Goal: Transaction & Acquisition: Purchase product/service

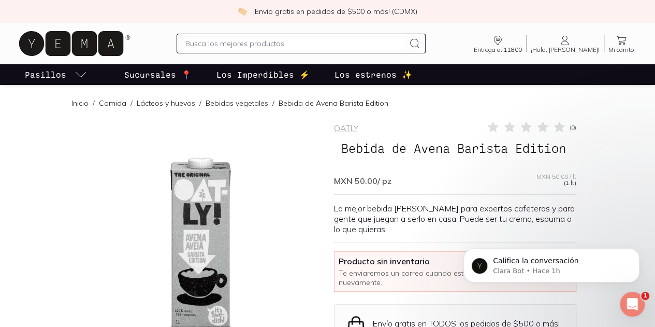
scroll to position [225, 0]
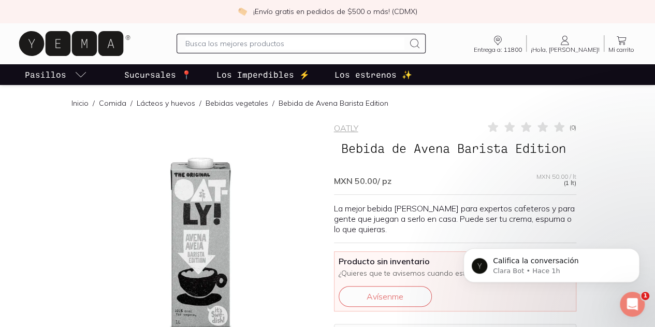
click at [569, 44] on icon at bounding box center [564, 40] width 12 height 12
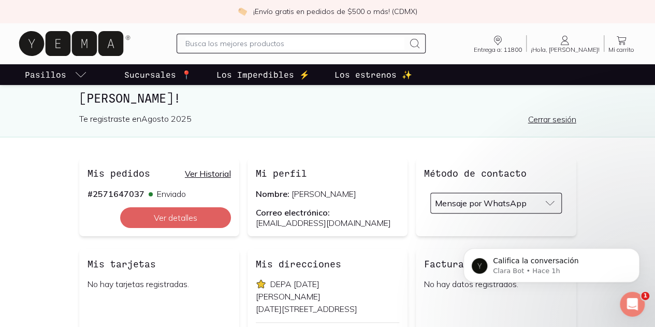
scroll to position [35, 0]
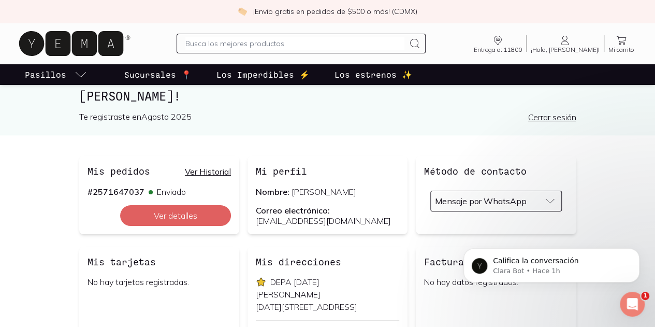
click at [185, 167] on link "Ver Historial" at bounding box center [208, 171] width 46 height 10
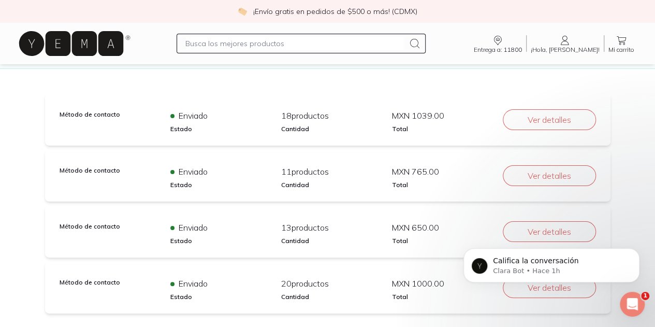
scroll to position [83, 0]
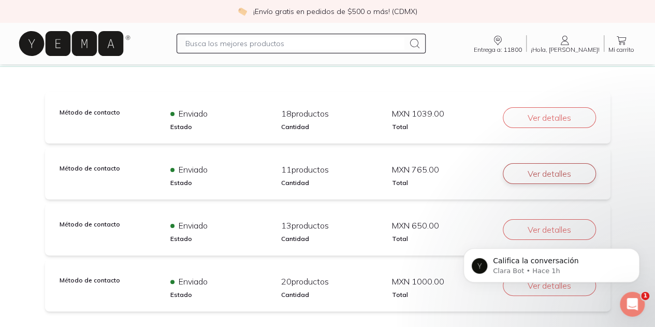
click at [580, 175] on button "Ver detalles" at bounding box center [548, 173] width 93 height 21
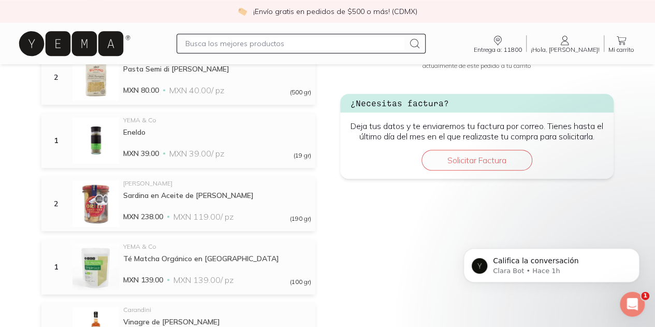
scroll to position [492, 0]
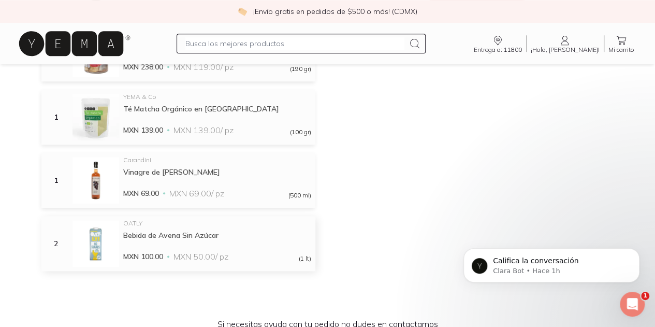
drag, startPoint x: 376, startPoint y: 218, endPoint x: 177, endPoint y: 235, distance: 199.4
click at [177, 235] on div "Bebida de Avena Sin Azúcar" at bounding box center [217, 234] width 188 height 9
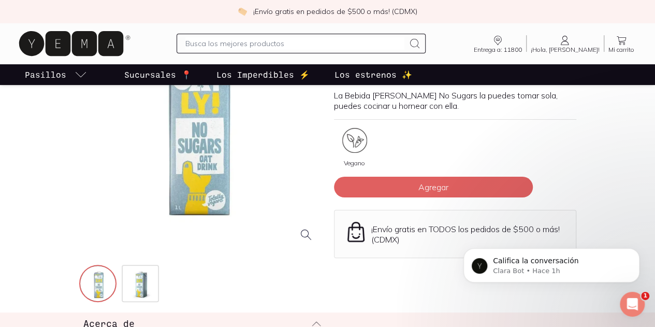
scroll to position [62, 0]
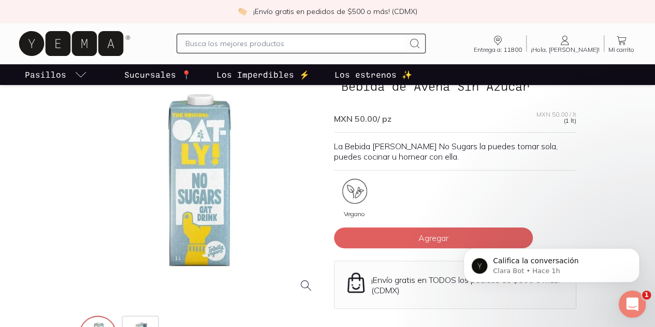
click at [627, 306] on icon "Abrir Intercom Messenger" at bounding box center [630, 302] width 17 height 17
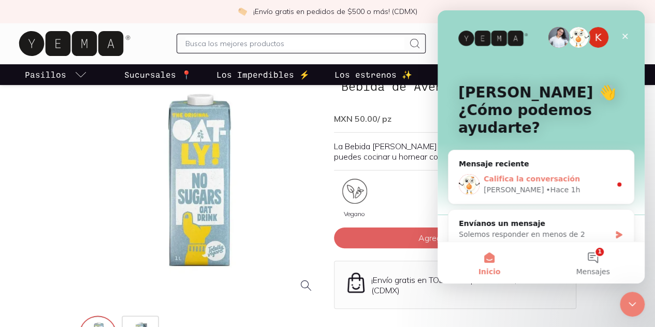
scroll to position [11, 0]
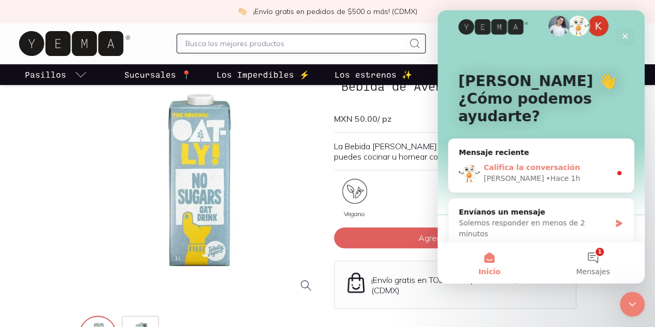
click at [580, 170] on div "Califica la conversación" at bounding box center [546, 167] width 127 height 11
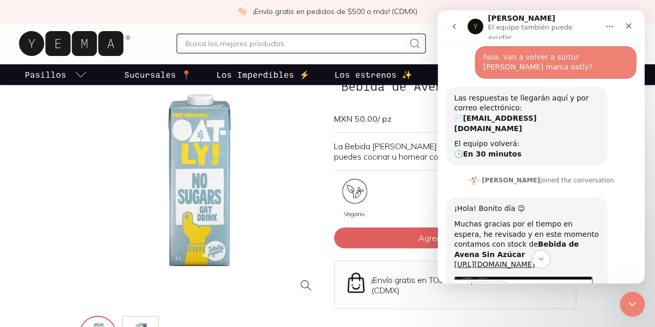
scroll to position [225, 0]
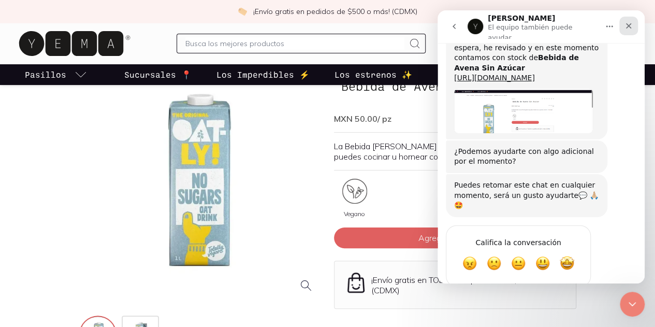
click at [628, 28] on div "Cerrar" at bounding box center [628, 26] width 19 height 19
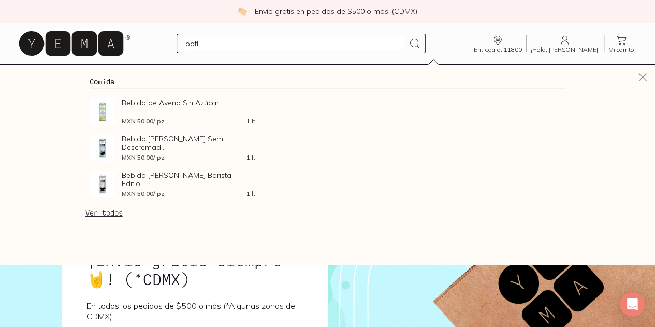
type input "oatly"
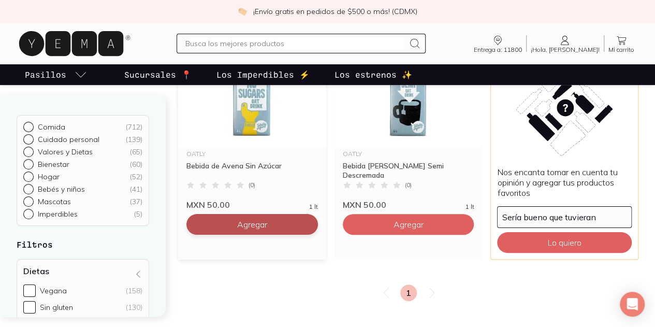
scroll to position [181, 0]
click at [254, 218] on button "Agregar" at bounding box center [251, 224] width 131 height 21
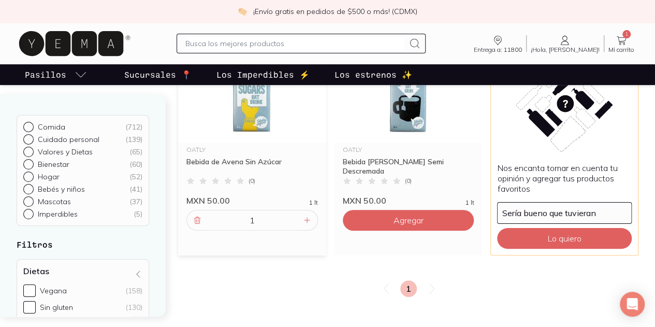
click at [267, 226] on div "1" at bounding box center [251, 220] width 131 height 21
click at [303, 222] on icon at bounding box center [307, 220] width 8 height 8
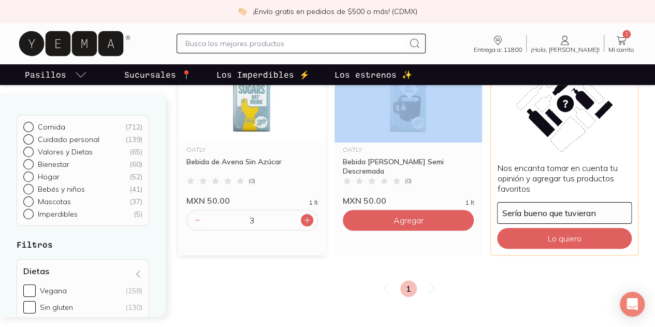
click at [303, 222] on icon at bounding box center [307, 220] width 8 height 8
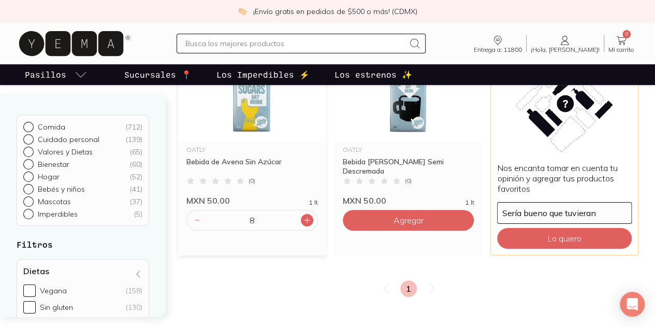
click at [303, 222] on icon at bounding box center [307, 220] width 8 height 8
type input "10"
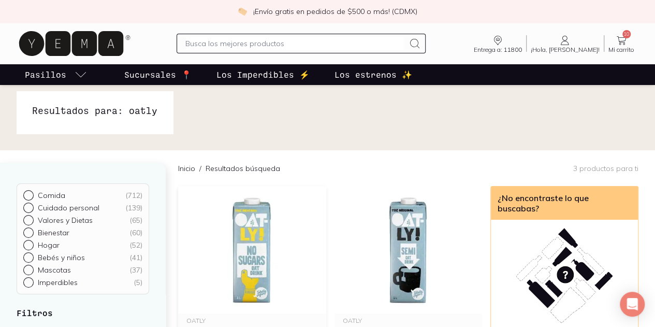
scroll to position [0, 0]
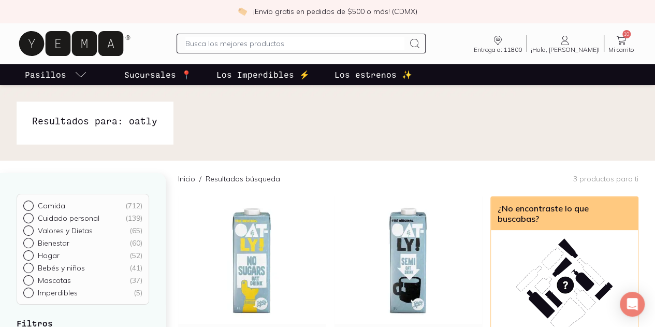
click at [244, 40] on input "text" at bounding box center [294, 43] width 218 height 12
type input "matcha"
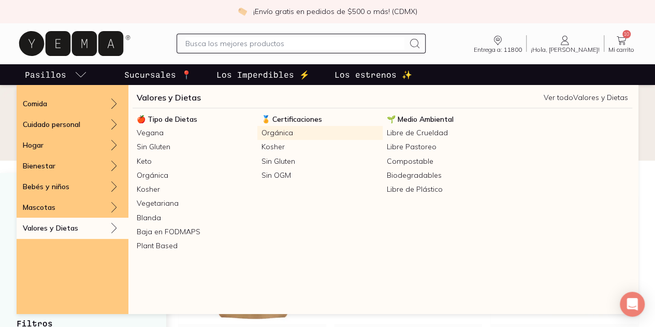
click at [274, 137] on link "Orgánica" at bounding box center [319, 133] width 125 height 14
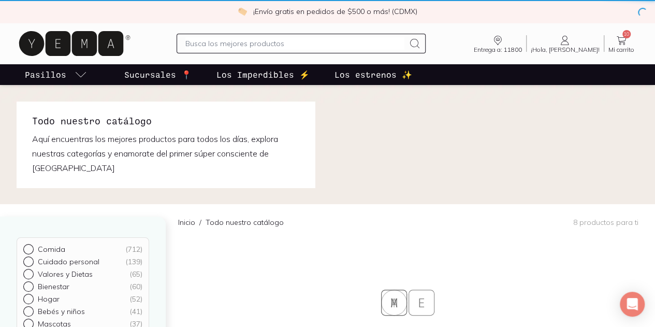
checkbox input "true"
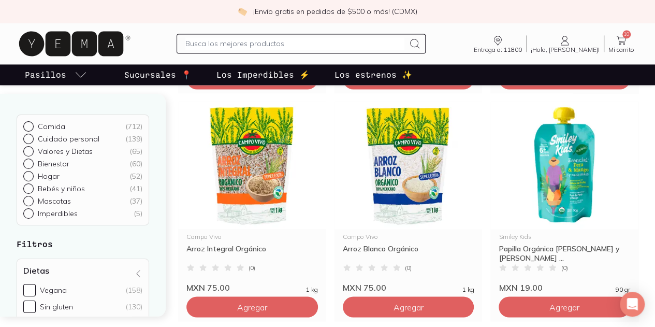
scroll to position [846, 0]
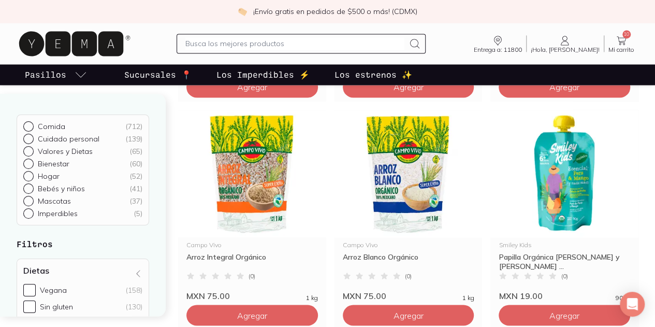
click at [292, 51] on div at bounding box center [300, 44] width 248 height 20
click at [292, 46] on input "text" at bounding box center [294, 43] width 218 height 12
type input "bove"
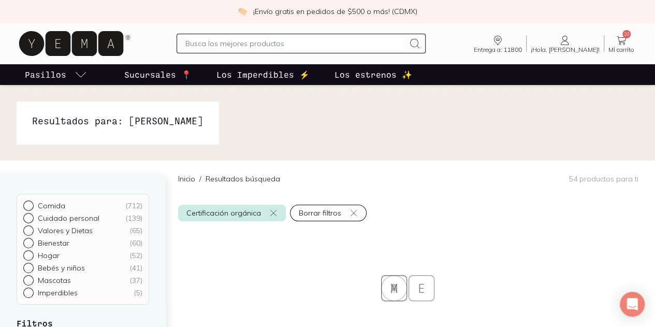
checkbox input "false"
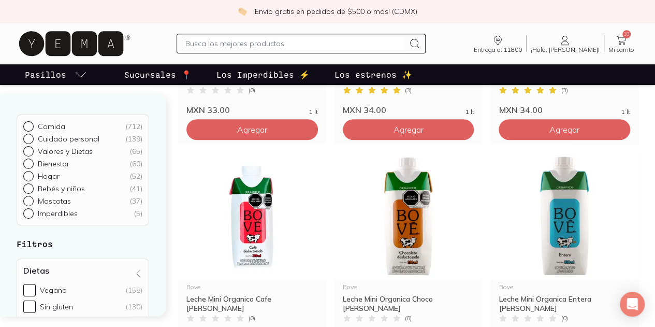
scroll to position [272, 0]
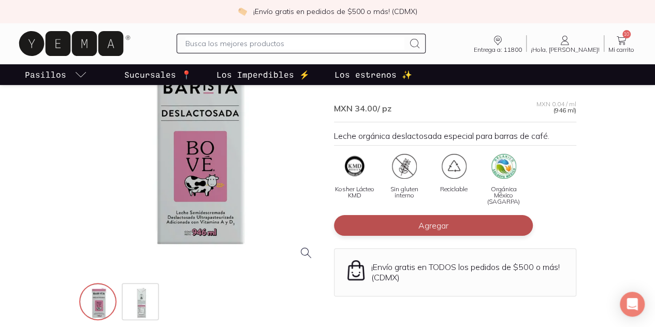
scroll to position [106, 0]
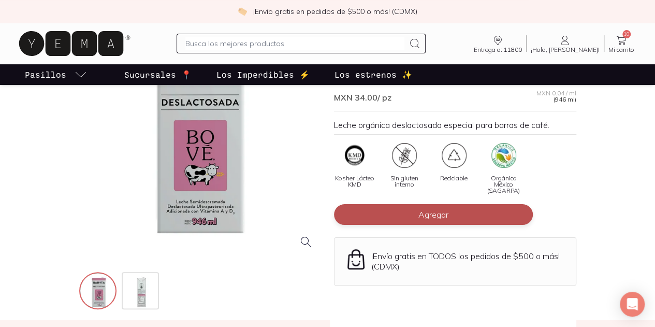
click at [434, 209] on span "Agregar" at bounding box center [433, 214] width 30 height 10
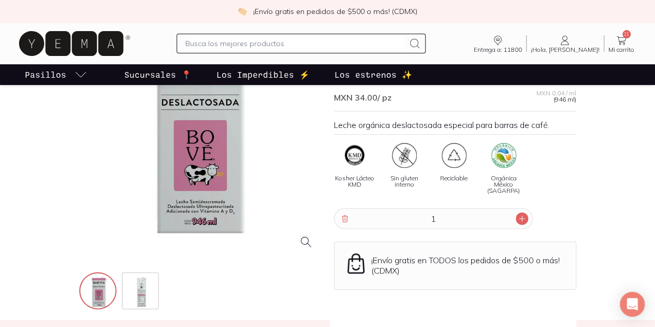
click at [520, 212] on div at bounding box center [521, 218] width 12 height 12
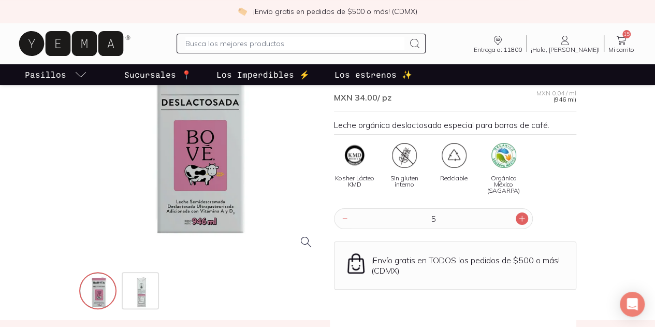
type input "6"
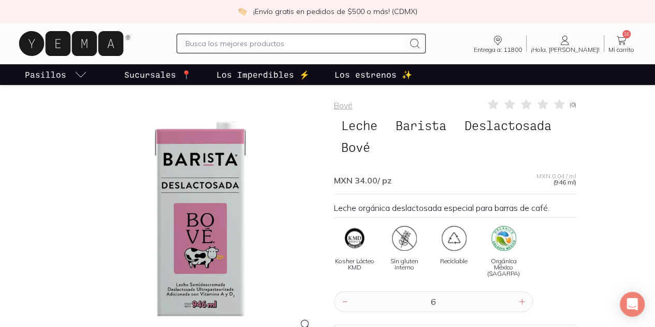
scroll to position [0, 0]
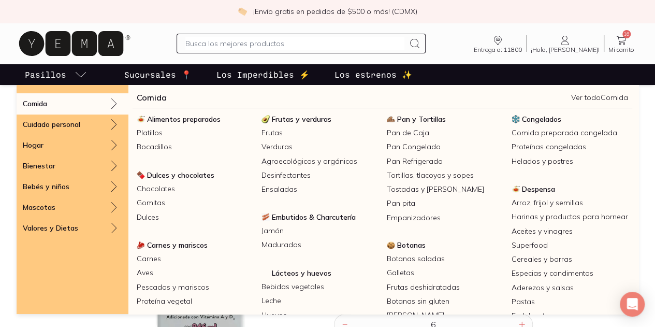
click at [66, 75] on p "Pasillos" at bounding box center [45, 74] width 41 height 12
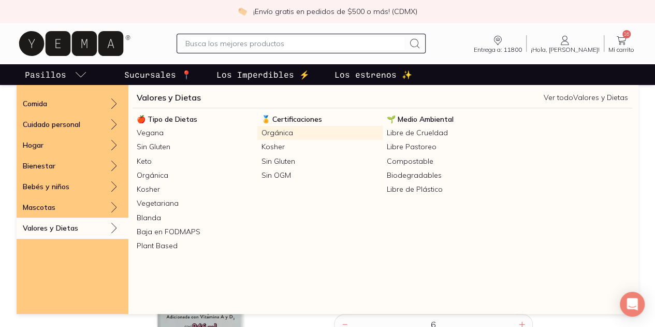
click at [267, 130] on link "Orgánica" at bounding box center [319, 133] width 125 height 14
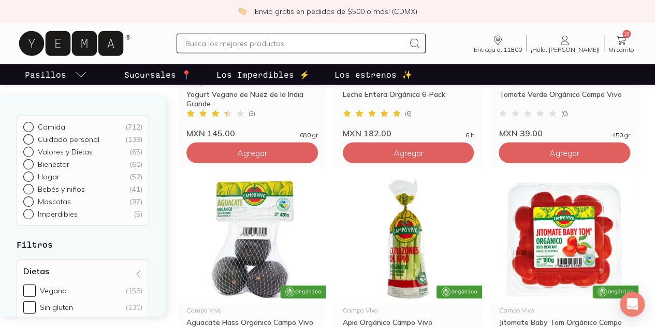
scroll to position [1468, 0]
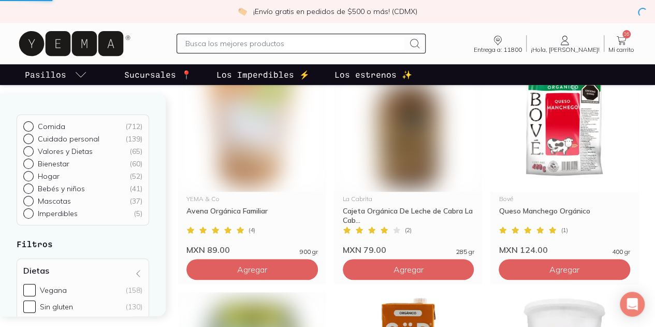
scroll to position [66, 0]
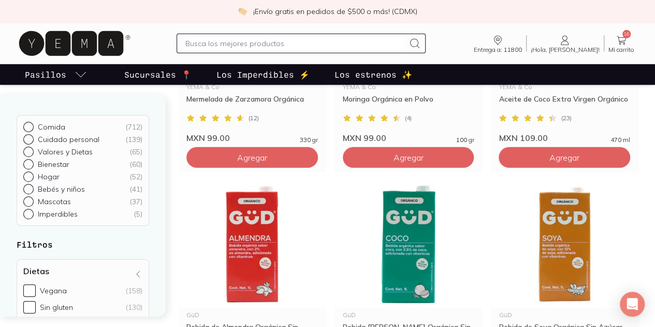
scroll to position [1459, 0]
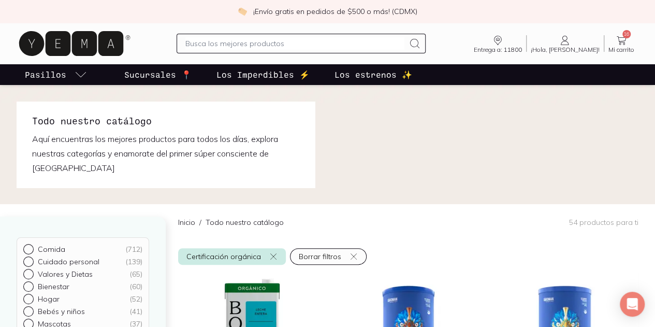
click at [257, 76] on p "Los Imperdibles ⚡️" at bounding box center [262, 74] width 93 height 12
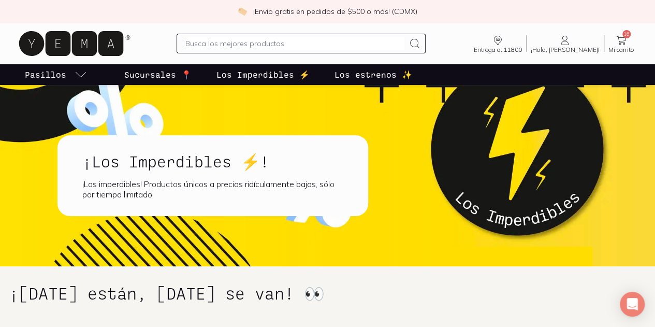
click at [387, 67] on link "Los estrenos ✨" at bounding box center [373, 74] width 82 height 21
